Goal: Obtain resource: Download file/media

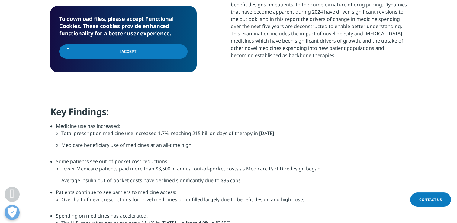
scroll to position [109, 357]
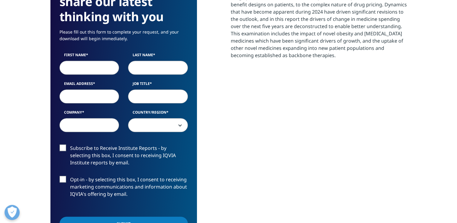
scroll to position [334, 357]
click at [96, 63] on input "First Name" at bounding box center [90, 68] width 60 height 14
type input "Niamh"
type input "Savage"
type input "[EMAIL_ADDRESS][DOMAIN_NAME]"
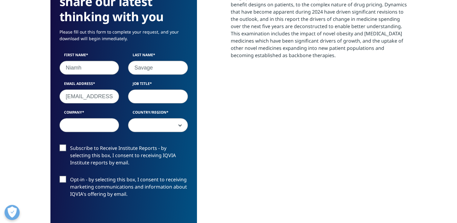
type input "RPM"
type input "[PERSON_NAME] Medicine"
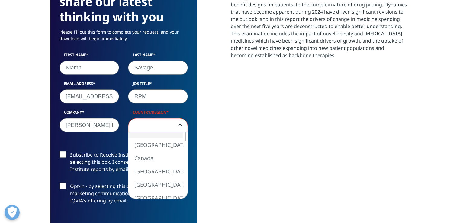
click at [156, 123] on span at bounding box center [158, 126] width 59 height 14
select select "[GEOGRAPHIC_DATA]"
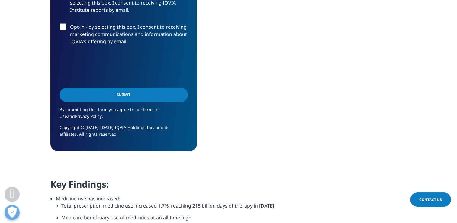
scroll to position [444, 0]
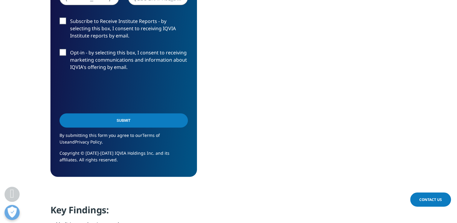
click at [153, 120] on input "Submit" at bounding box center [124, 120] width 129 height 14
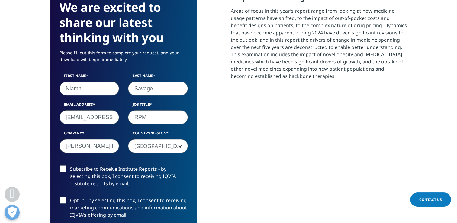
scroll to position [3, 3]
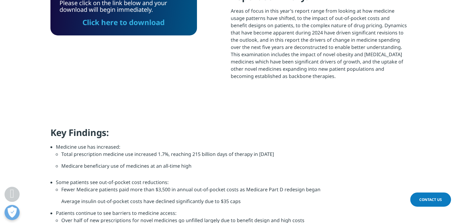
click at [144, 24] on link "Click here to download" at bounding box center [124, 22] width 82 height 10
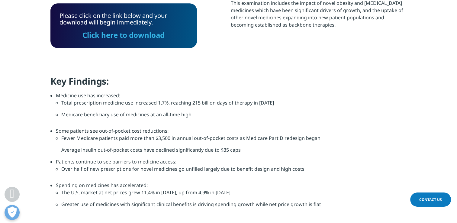
scroll to position [351, 0]
